Goal: Use online tool/utility: Utilize a website feature to perform a specific function

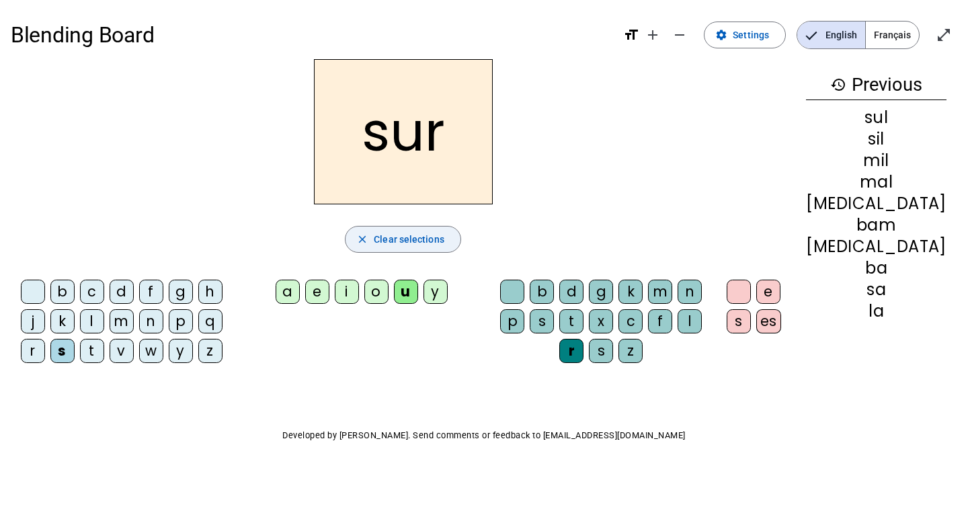
click at [414, 239] on span "Clear selections" at bounding box center [409, 239] width 71 height 16
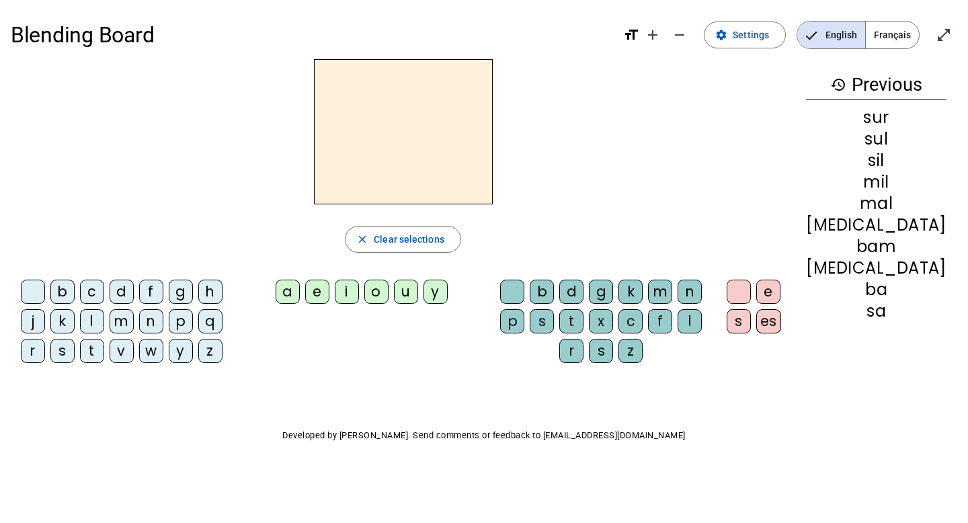
click at [75, 293] on div "b" at bounding box center [62, 292] width 24 height 24
click at [389, 294] on div "o" at bounding box center [376, 292] width 24 height 24
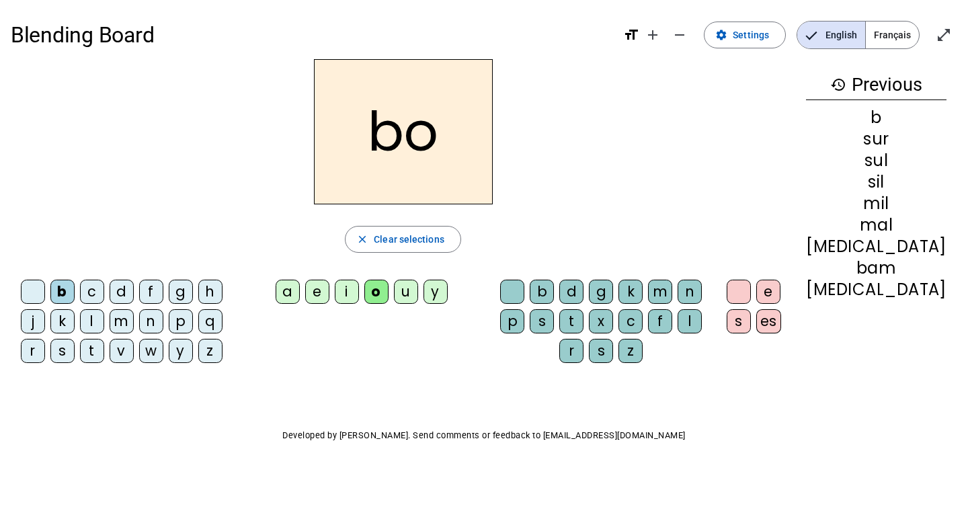
click at [702, 317] on div "l" at bounding box center [690, 321] width 24 height 24
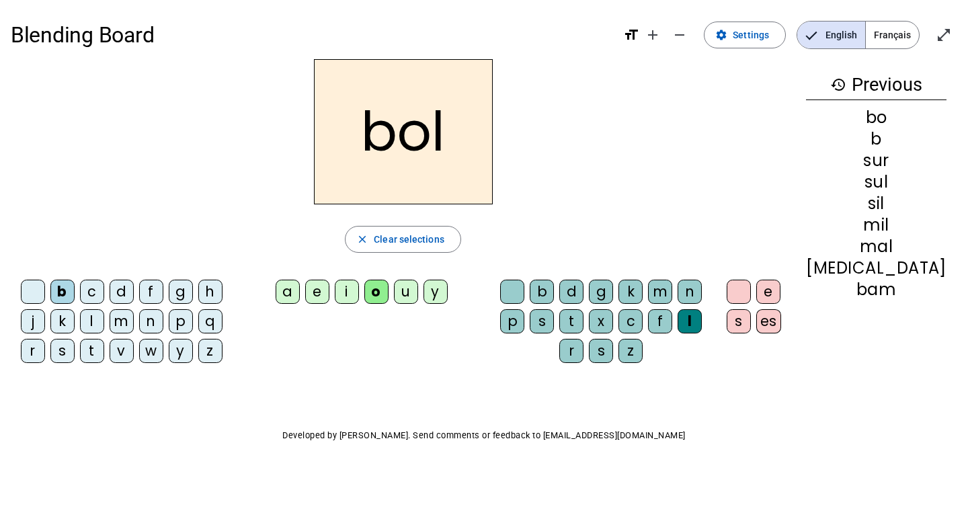
click at [359, 296] on div "i" at bounding box center [347, 292] width 24 height 24
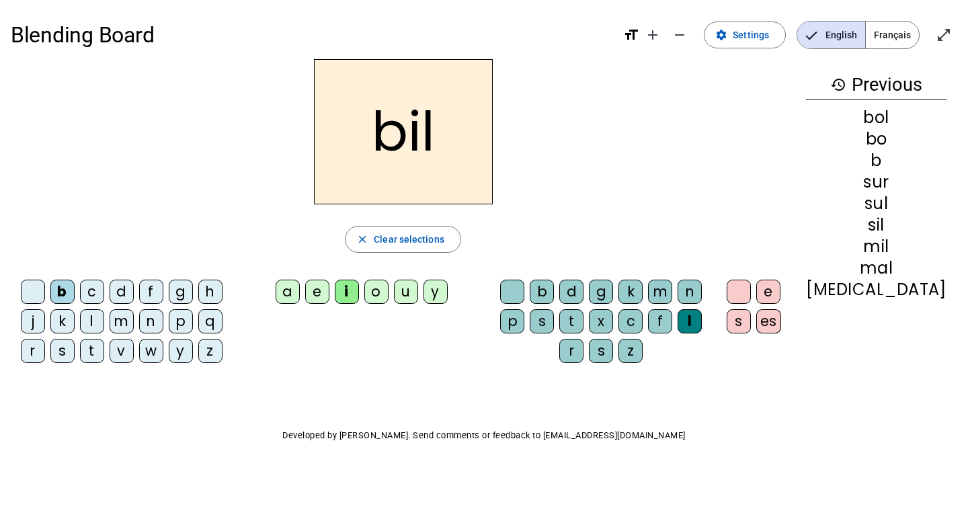
click at [71, 348] on div "s" at bounding box center [62, 351] width 24 height 24
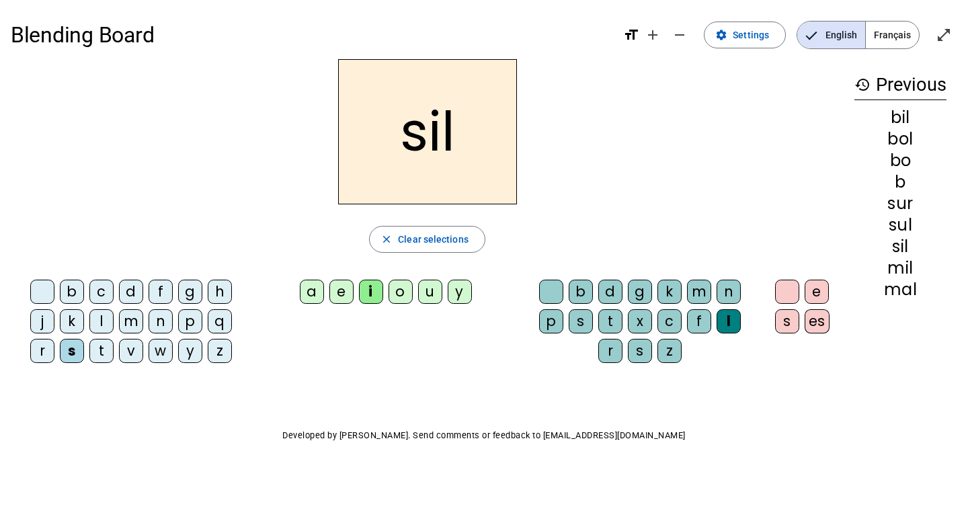
click at [739, 324] on div "l" at bounding box center [729, 321] width 24 height 24
click at [549, 291] on div at bounding box center [551, 292] width 24 height 24
click at [340, 288] on div "e" at bounding box center [341, 292] width 24 height 24
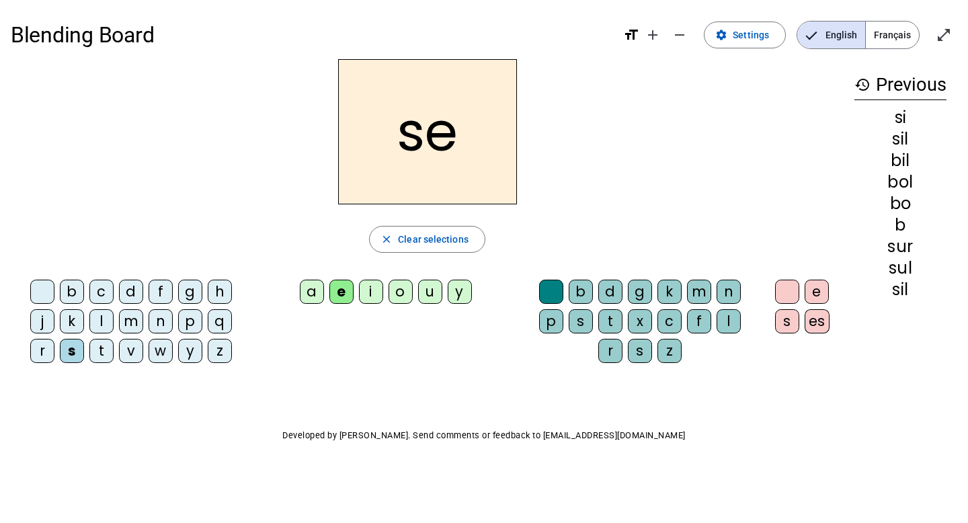
click at [104, 322] on div "l" at bounding box center [101, 321] width 24 height 24
click at [311, 291] on div "a" at bounding box center [312, 292] width 24 height 24
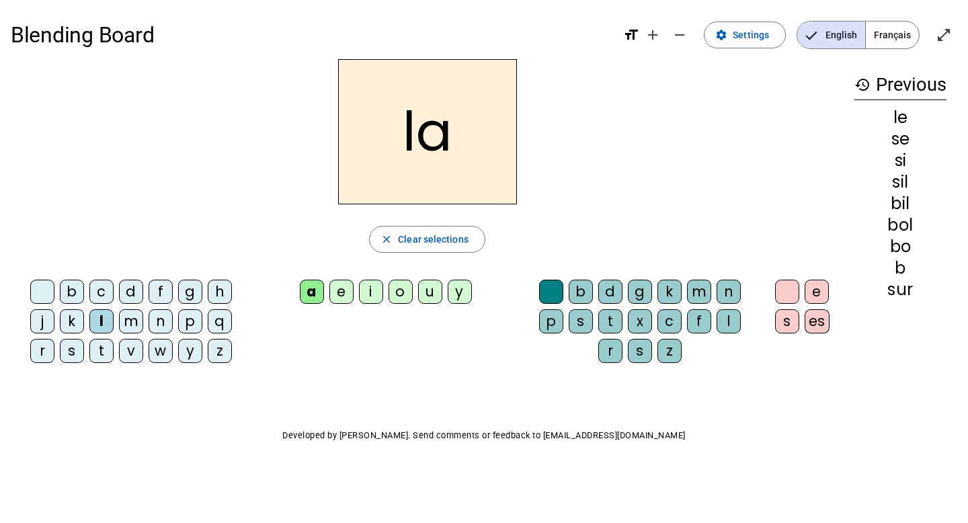
click at [71, 352] on div "s" at bounding box center [72, 351] width 24 height 24
click at [129, 353] on div "v" at bounding box center [131, 351] width 24 height 24
click at [134, 323] on div "m" at bounding box center [131, 321] width 24 height 24
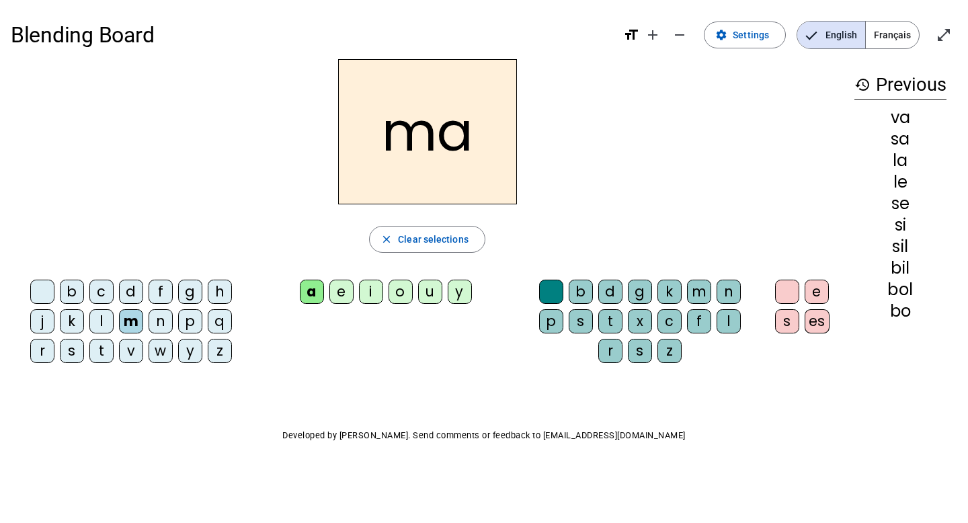
click at [725, 319] on div "l" at bounding box center [729, 321] width 24 height 24
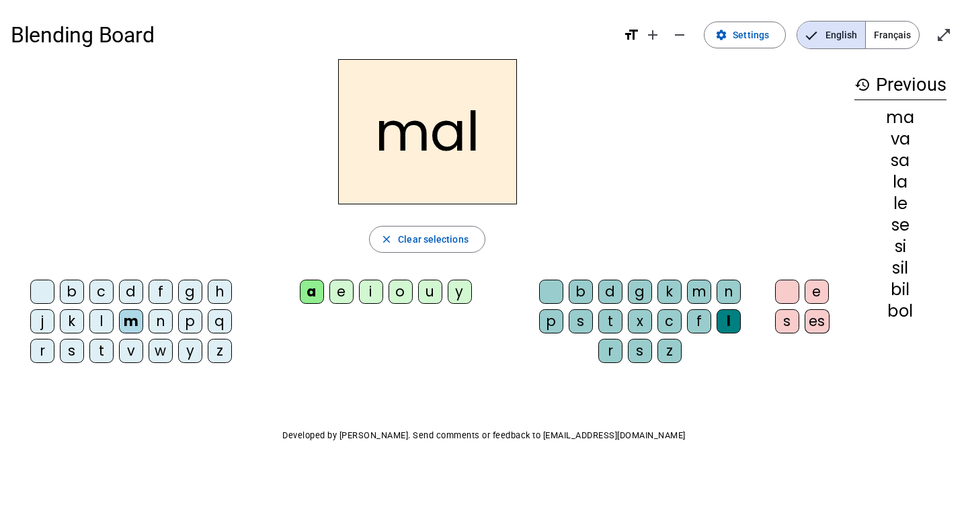
click at [71, 294] on div "b" at bounding box center [72, 292] width 24 height 24
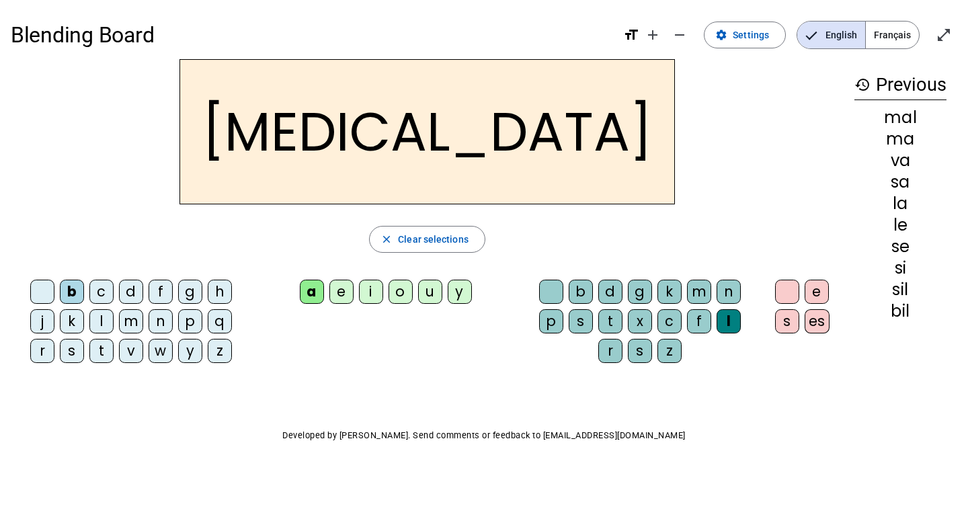
click at [132, 357] on div "v" at bounding box center [131, 351] width 24 height 24
